Goal: Information Seeking & Learning: Learn about a topic

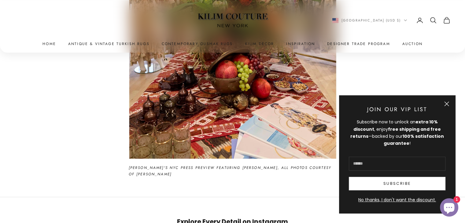
scroll to position [825, 0]
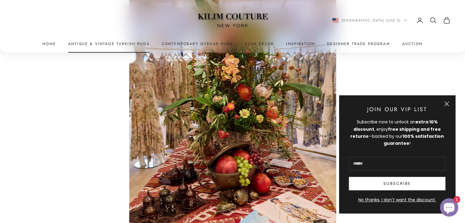
click at [100, 44] on link "Antique & Vintage Turkish Rugs" at bounding box center [108, 44] width 81 height 6
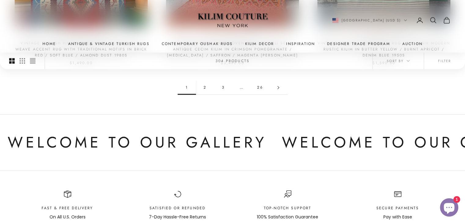
scroll to position [642, 0]
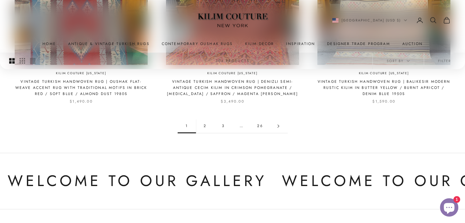
click at [203, 120] on link "2" at bounding box center [205, 126] width 18 height 14
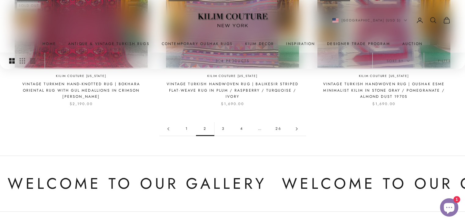
scroll to position [642, 0]
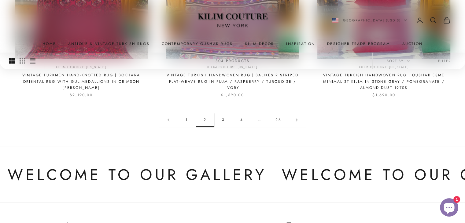
click at [224, 113] on link "3" at bounding box center [223, 120] width 18 height 14
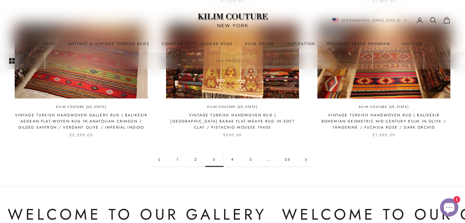
scroll to position [611, 0]
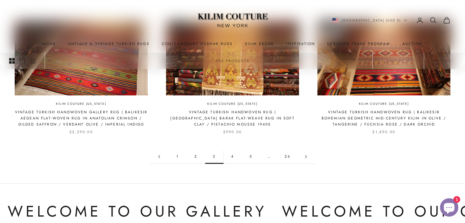
click at [249, 151] on link "5" at bounding box center [251, 157] width 18 height 14
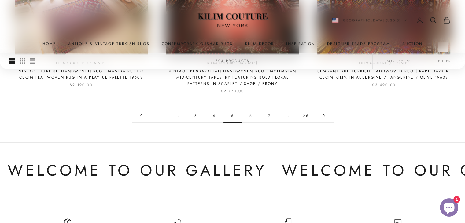
scroll to position [642, 0]
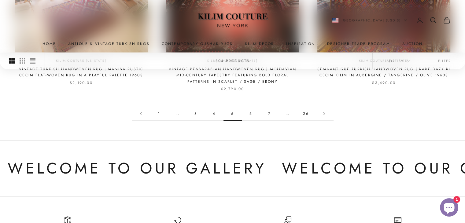
click at [194, 113] on link "3" at bounding box center [196, 114] width 18 height 14
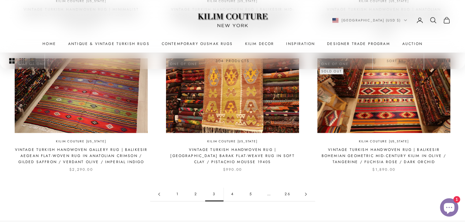
scroll to position [611, 0]
